Goal: Information Seeking & Learning: Compare options

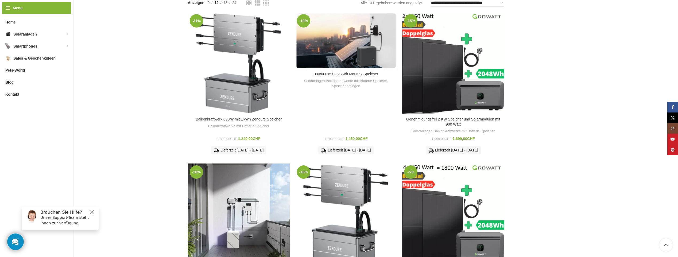
scroll to position [214, 0]
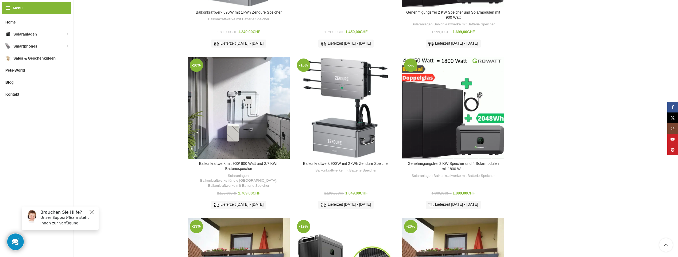
click at [449, 165] on h3 "Genehmigungsfrei 2 KW Speicher und 4 Solarmodulen mit 1800 Watt" at bounding box center [453, 166] width 96 height 10
click at [450, 161] on link "Genehmigungsfrei 2 KW Speicher und 4 Solarmodulen mit 1800 Watt" at bounding box center [453, 166] width 91 height 10
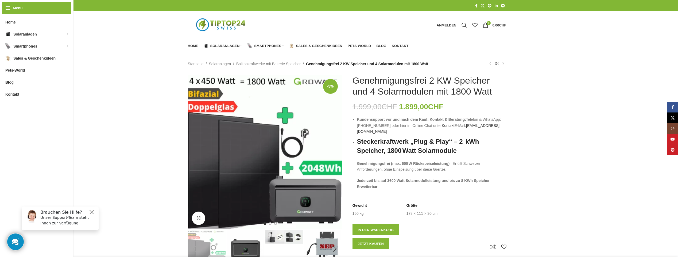
type input "*******"
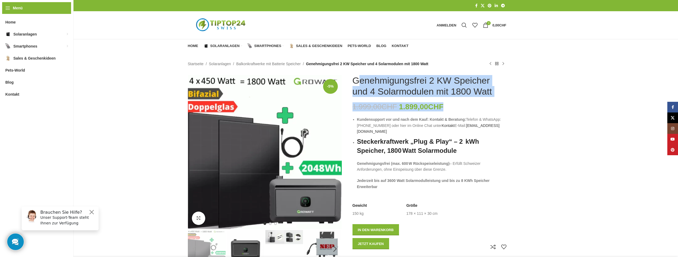
drag, startPoint x: 354, startPoint y: 79, endPoint x: 471, endPoint y: 103, distance: 119.4
drag, startPoint x: 471, startPoint y: 103, endPoint x: 443, endPoint y: 85, distance: 33.1
copy div "Genehmigungsfrei 2 KW Speicher und 4 Solarmodulen mit 1800 Watt 1.999,00 CHF Ur…"
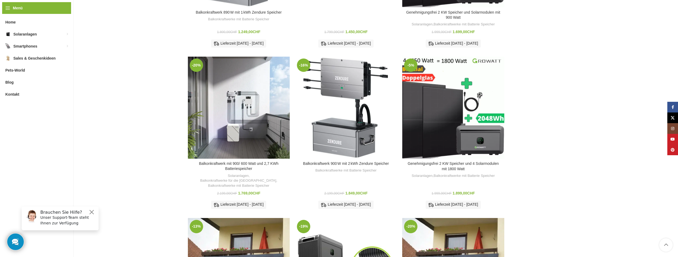
scroll to position [321, 0]
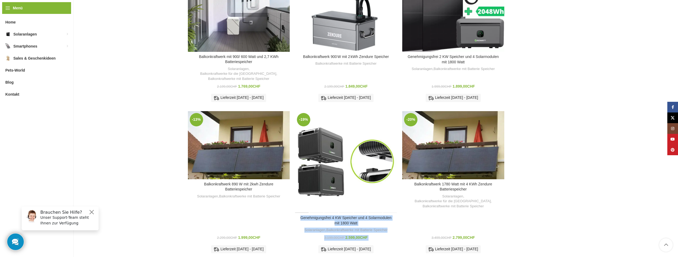
drag, startPoint x: 299, startPoint y: 211, endPoint x: 377, endPoint y: 234, distance: 80.6
click at [377, 234] on div "Genehmigungsfrei 4 KW Speicher und 4 Solarmodulen mit 1800 Watt Solaranlagen , …" at bounding box center [346, 236] width 102 height 41
drag, startPoint x: 377, startPoint y: 234, endPoint x: 351, endPoint y: 214, distance: 32.4
copy div "Genehmigungsfrei 4 KW Speicher und 4 Solarmodulen mit 1800 Watt Solaranlagen , …"
